Goal: Find specific page/section: Find specific page/section

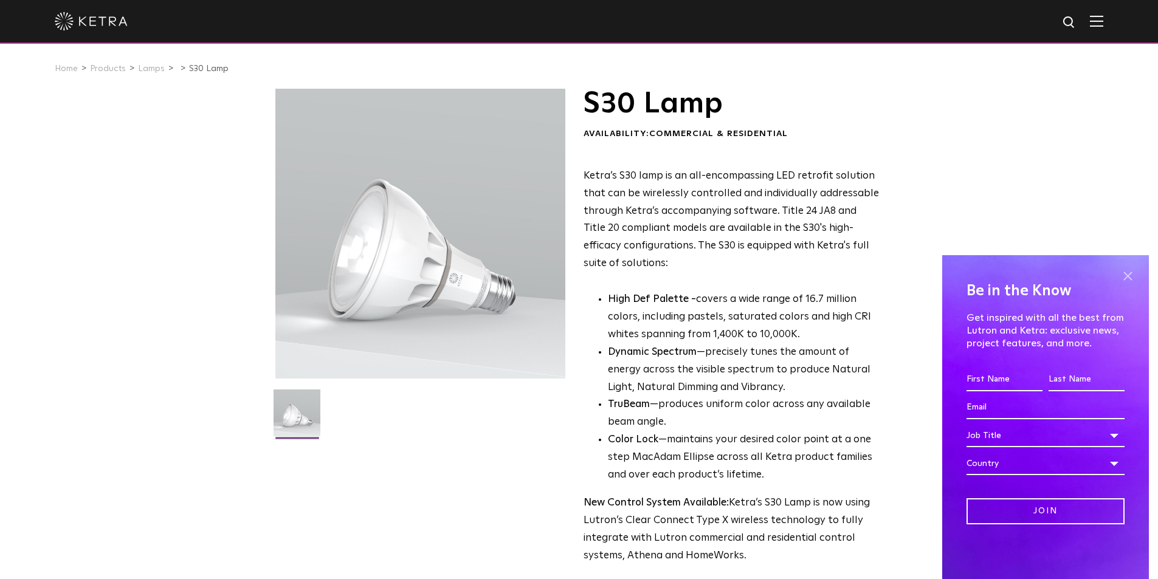
click at [1129, 272] on span at bounding box center [1127, 276] width 18 height 18
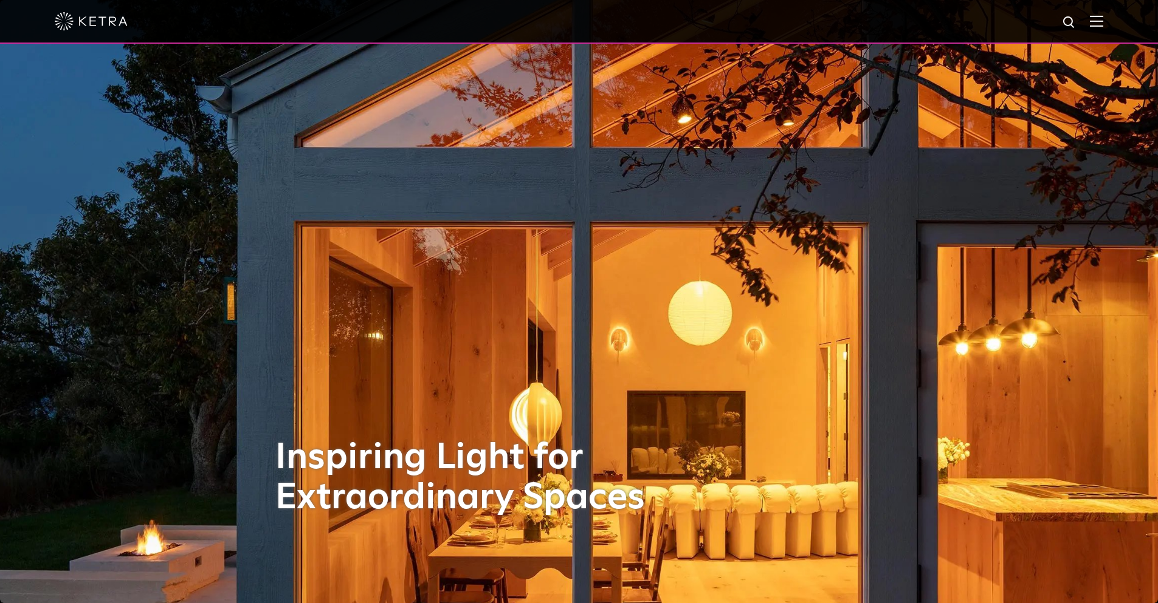
click at [1103, 18] on img at bounding box center [1096, 21] width 13 height 12
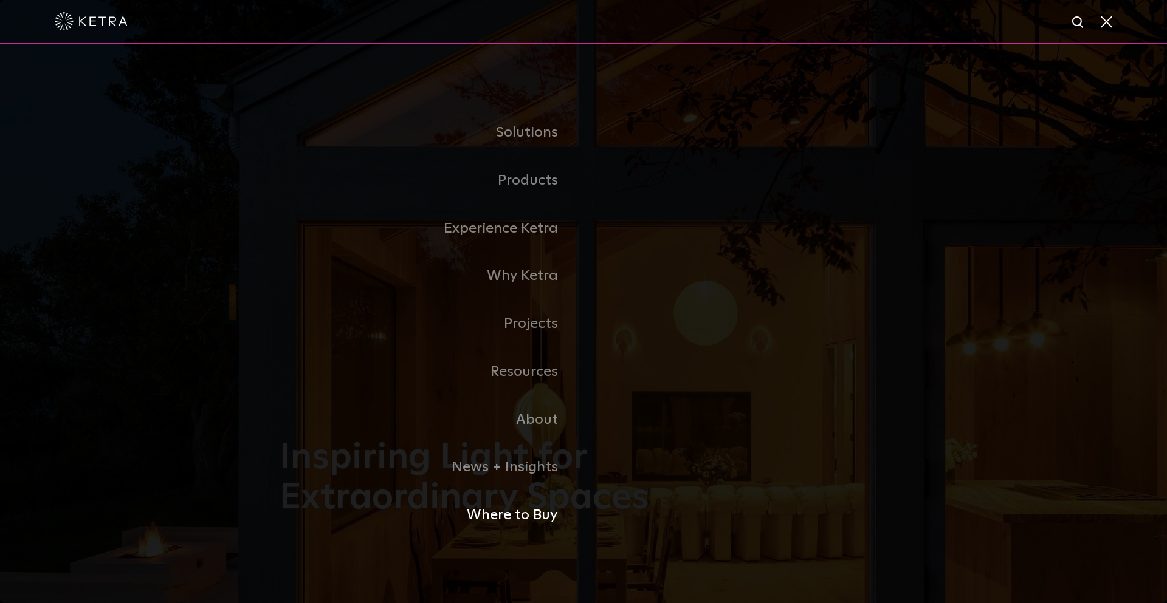
click at [521, 511] on link "Where to Buy" at bounding box center [432, 516] width 304 height 48
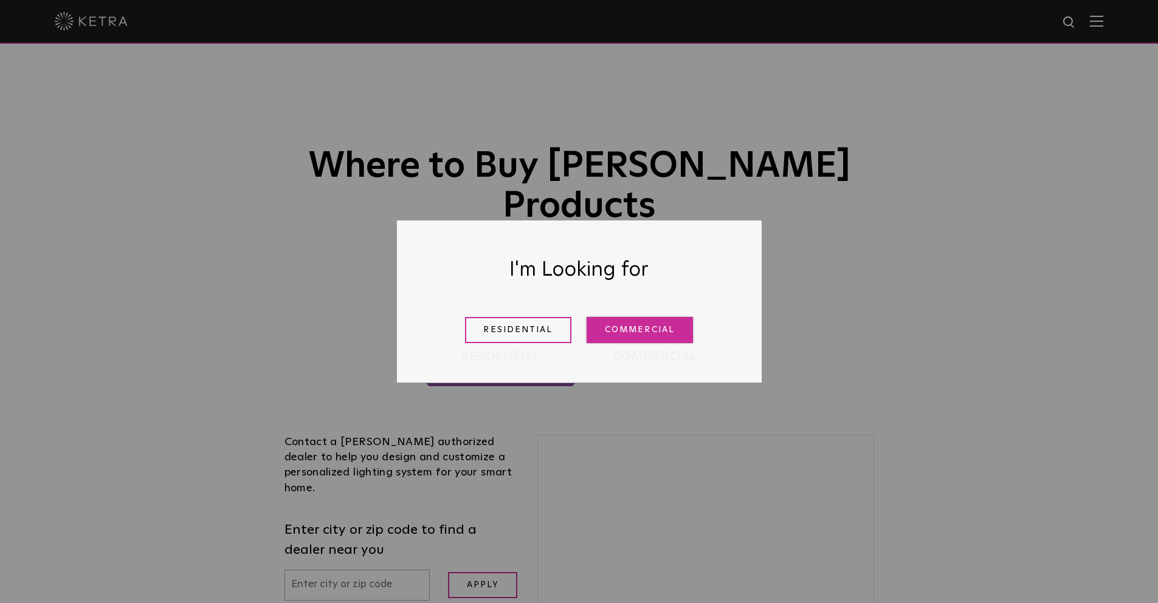
click at [654, 336] on link "Commercial" at bounding box center [639, 330] width 106 height 26
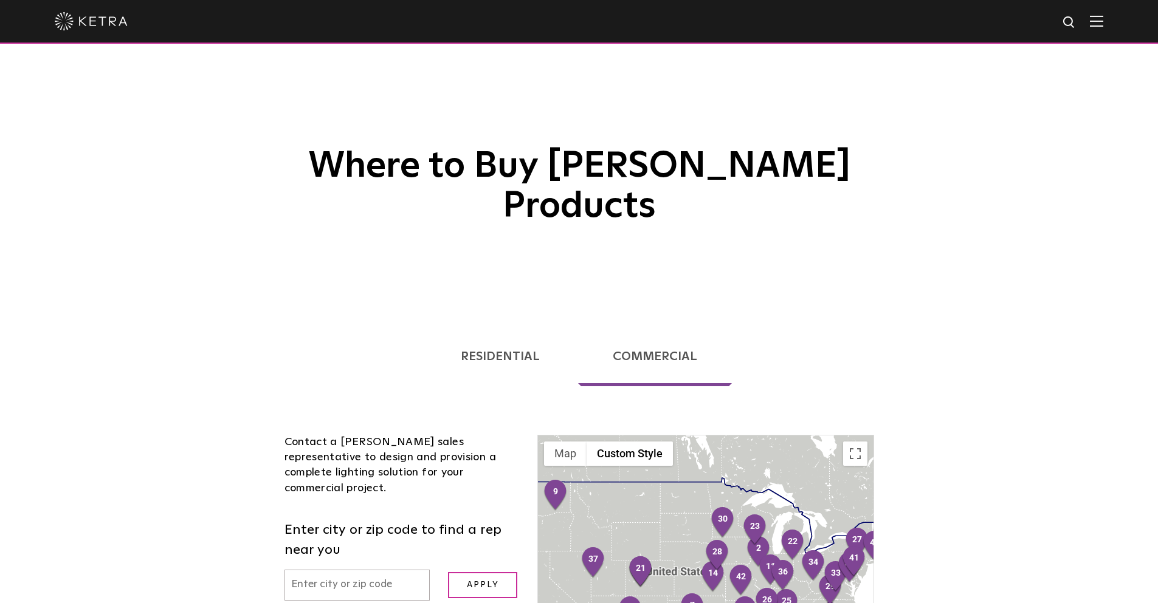
scroll to position [203, 0]
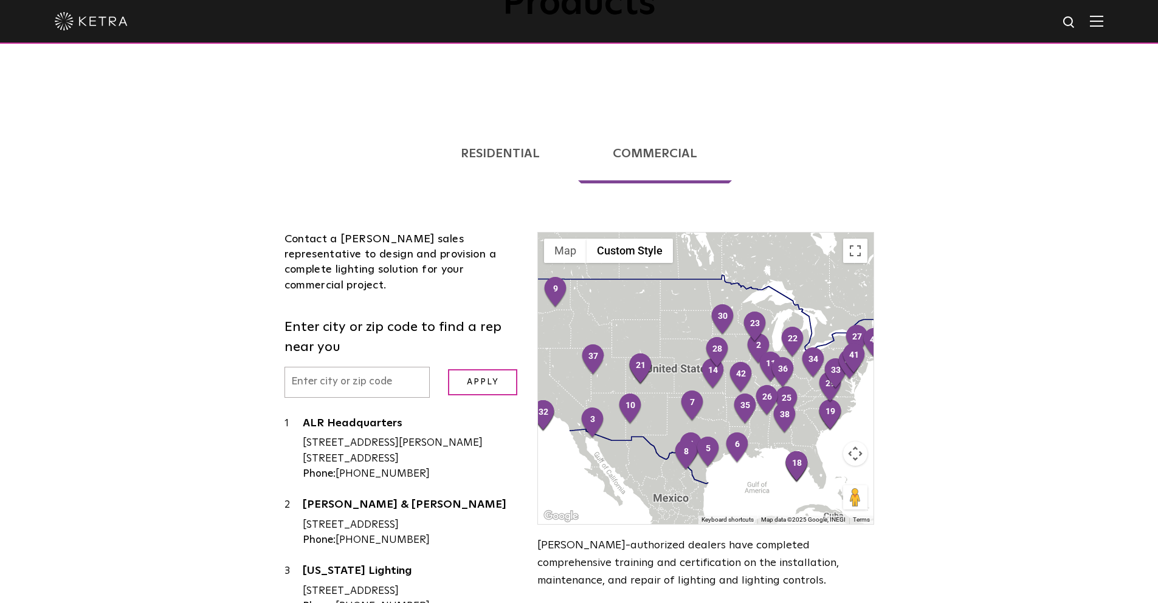
click at [346, 367] on input "text" at bounding box center [357, 382] width 146 height 31
type input "01201"
click at [461, 369] on input "Apply" at bounding box center [482, 382] width 69 height 26
